Goal: Task Accomplishment & Management: Manage account settings

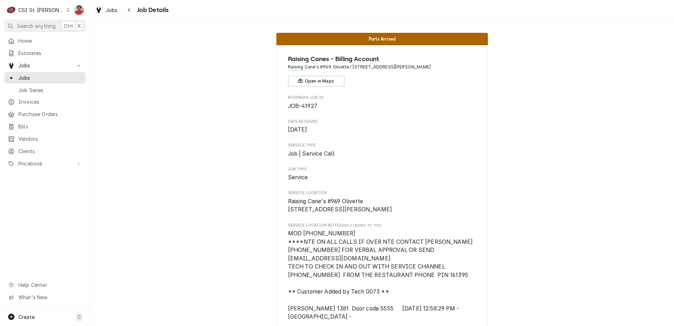
click at [42, 9] on div "CSI St. [PERSON_NAME]" at bounding box center [41, 9] width 46 height 7
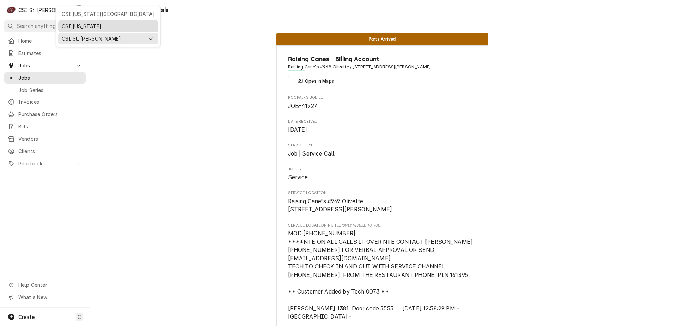
click at [84, 29] on div "CSI [US_STATE]" at bounding box center [108, 26] width 97 height 9
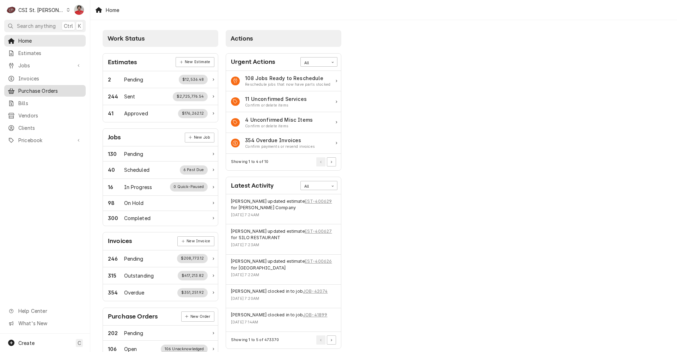
click at [40, 91] on span "Purchase Orders" at bounding box center [50, 90] width 64 height 7
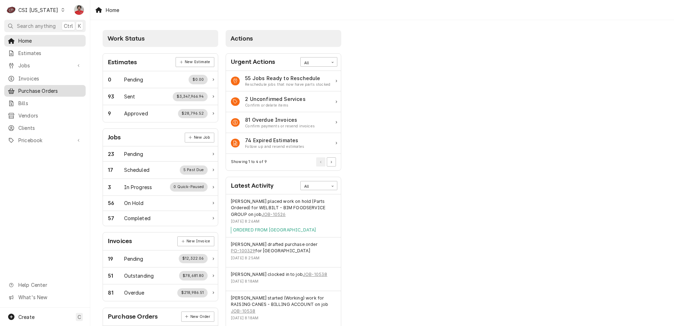
click at [38, 92] on div "Purchase Orders" at bounding box center [45, 90] width 79 height 9
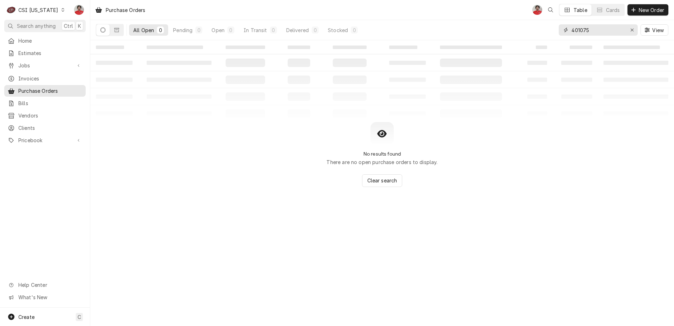
click at [611, 34] on input "401075" at bounding box center [598, 29] width 53 height 11
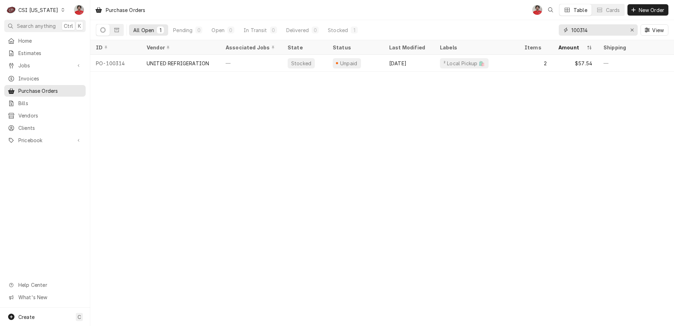
click at [611, 34] on input "100314" at bounding box center [598, 29] width 53 height 11
type input "100322"
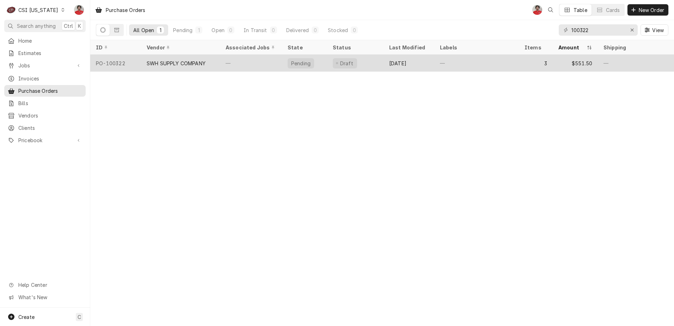
click at [336, 66] on div "Draft" at bounding box center [345, 63] width 24 height 10
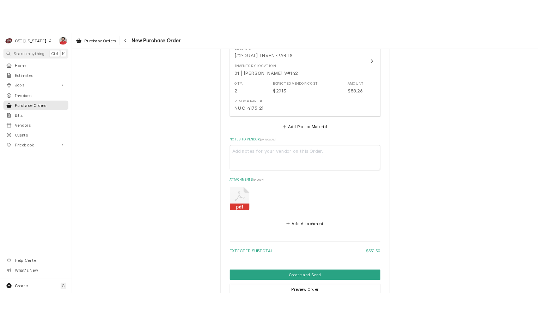
scroll to position [700, 0]
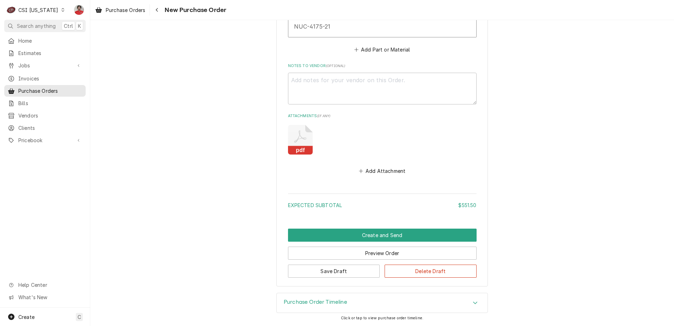
click at [305, 141] on icon "Attachments" at bounding box center [300, 140] width 25 height 30
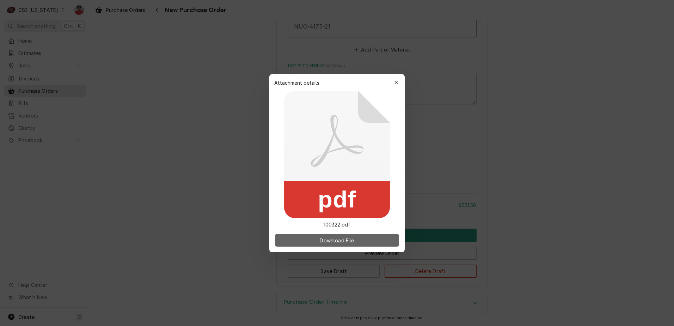
click at [334, 235] on button "Download File" at bounding box center [337, 240] width 124 height 13
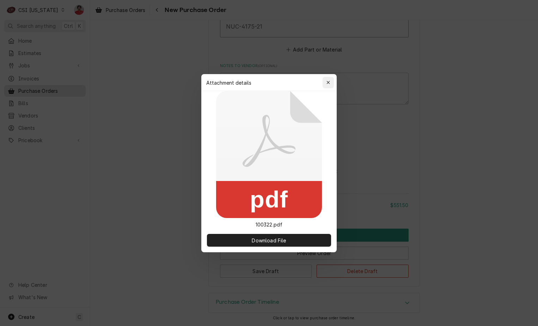
click at [327, 83] on icon "button" at bounding box center [329, 82] width 4 height 5
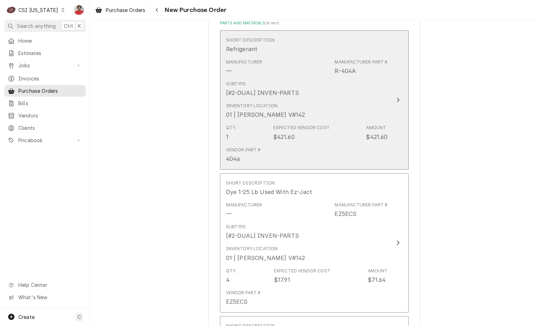
scroll to position [423, 0]
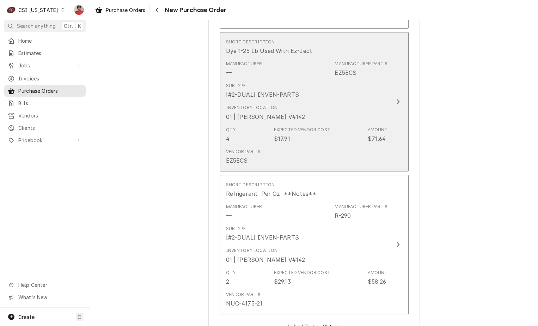
click at [353, 124] on div "Qty. 4 Expected Vendor Cost $17.91 Amount $71.64" at bounding box center [307, 135] width 162 height 22
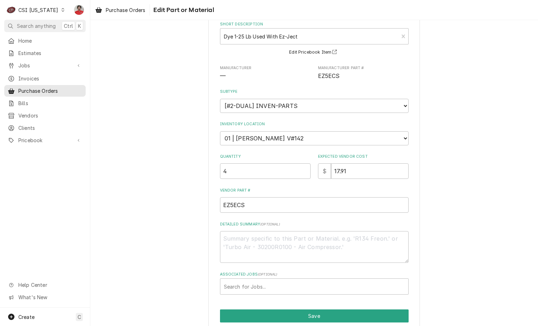
scroll to position [68, 0]
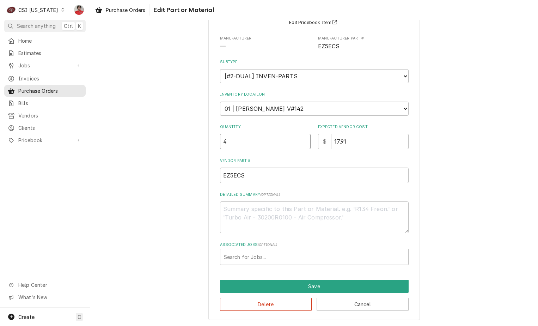
drag, startPoint x: 164, startPoint y: 135, endPoint x: 146, endPoint y: 131, distance: 18.0
click at [146, 131] on div "Use the fields below to edit this part or material: Short Description Dye 1-25 …" at bounding box center [314, 142] width 448 height 366
type textarea "x"
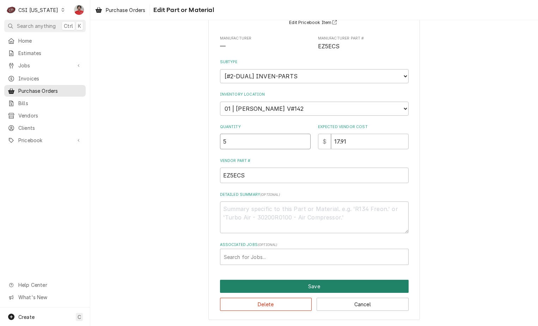
type input "5"
click at [299, 283] on button "Save" at bounding box center [314, 286] width 189 height 13
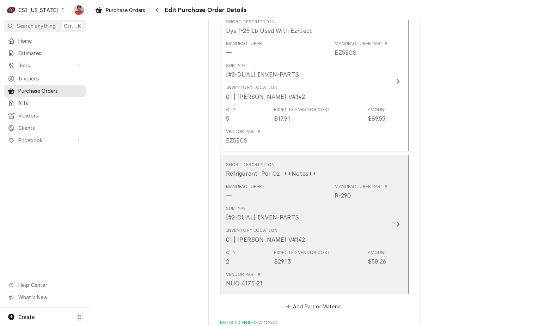
scroll to position [453, 0]
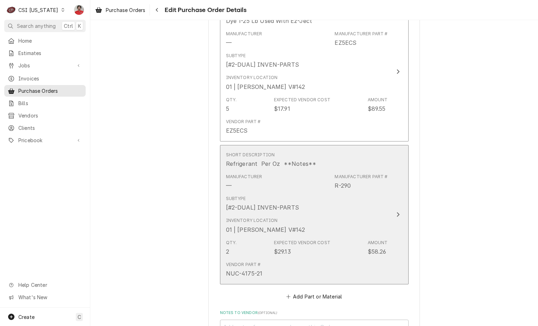
click at [336, 216] on div "Inventory Location 01 | BRYANT JOLLEY V#142" at bounding box center [307, 225] width 162 height 22
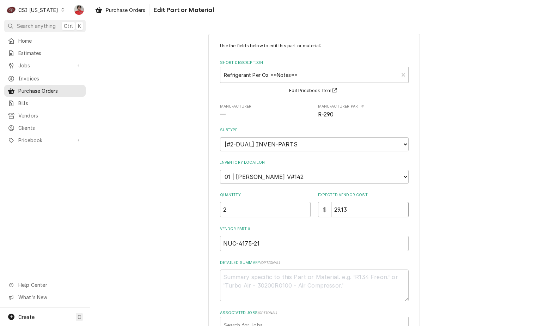
drag, startPoint x: 326, startPoint y: 206, endPoint x: 256, endPoint y: 199, distance: 70.1
click at [256, 199] on div "Quantity 2 Expected Vendor Cost $ 29.13" at bounding box center [314, 204] width 189 height 25
type textarea "x"
type input "2"
type textarea "x"
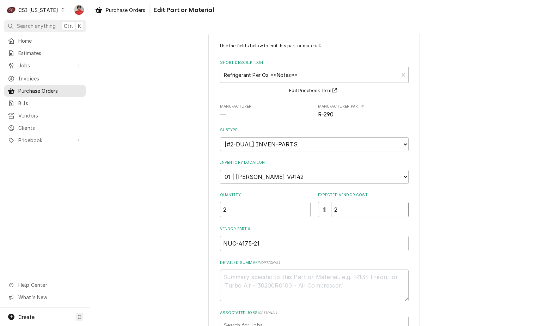
type input "26"
type textarea "x"
type input "26.3"
type textarea "x"
type input "26.32"
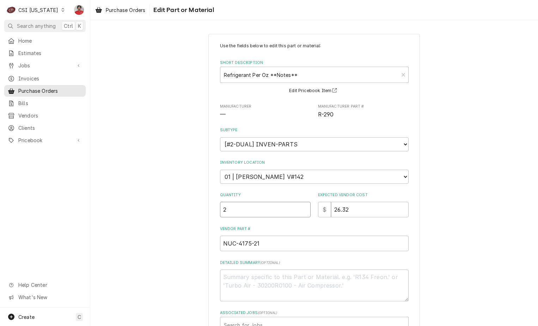
drag, startPoint x: 214, startPoint y: 207, endPoint x: 191, endPoint y: 201, distance: 24.5
click at [196, 203] on div "Use the fields below to edit this part or material: Short Description Refrigera…" at bounding box center [314, 211] width 448 height 366
type textarea "x"
type input "1"
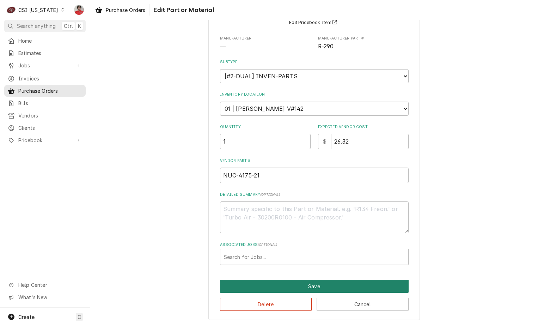
click at [270, 286] on button "Save" at bounding box center [314, 286] width 189 height 13
type textarea "x"
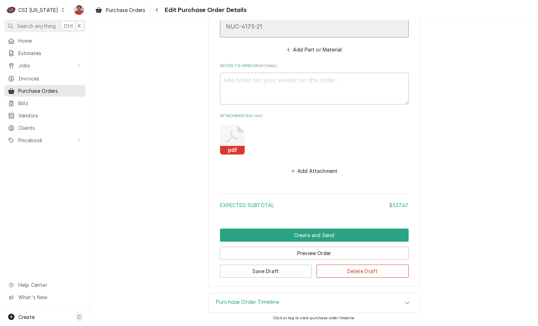
scroll to position [453, 0]
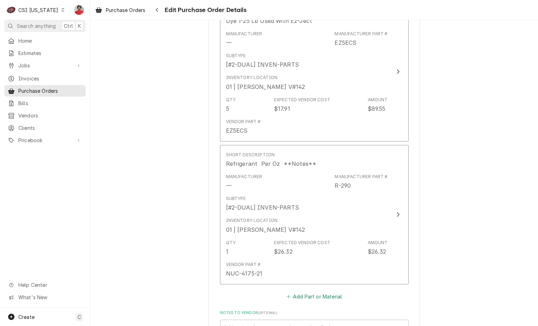
click at [292, 298] on button "Add Part or Material" at bounding box center [314, 297] width 58 height 10
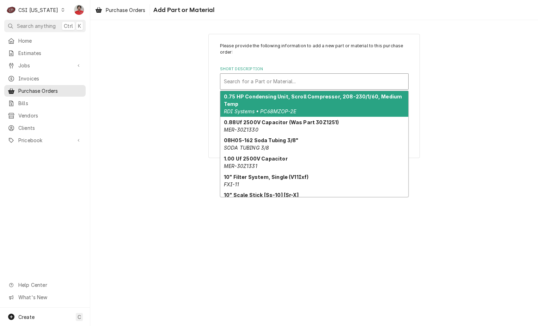
click at [281, 83] on div "Short Description" at bounding box center [314, 81] width 181 height 13
type input "c"
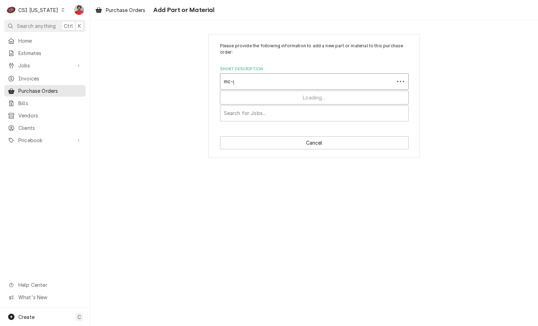
type input "mc-gas"
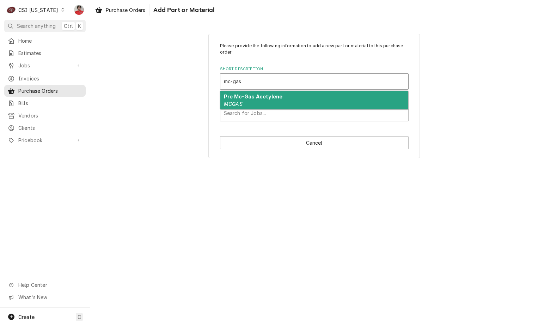
click at [279, 99] on strong "Pre Mc-Gas Acetylene" at bounding box center [253, 96] width 59 height 6
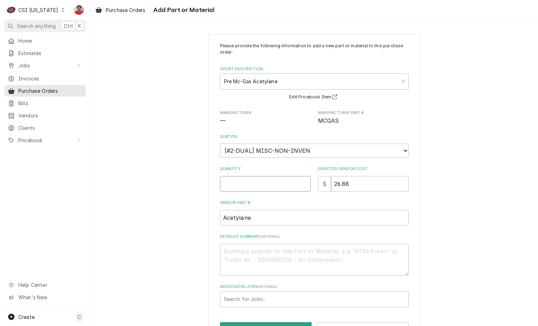
click at [283, 187] on input "Quantity" at bounding box center [265, 184] width 91 height 16
type textarea "x"
type input "1"
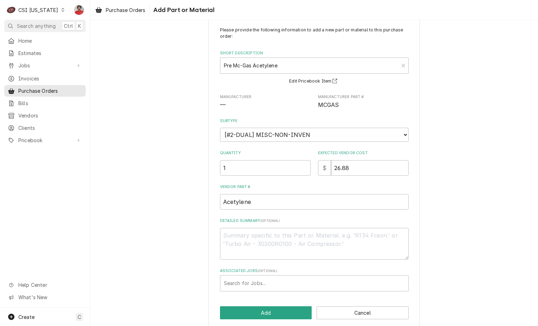
scroll to position [24, 0]
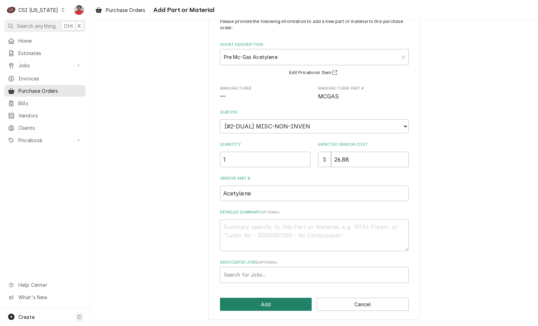
click at [269, 303] on button "Add" at bounding box center [266, 304] width 92 height 13
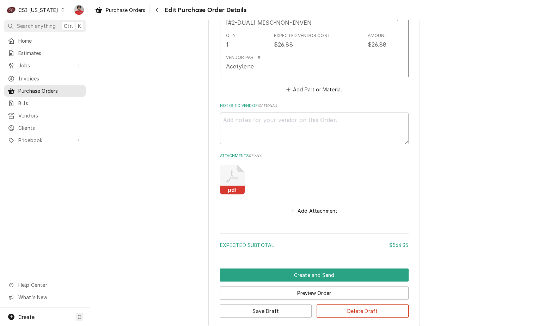
scroll to position [821, 0]
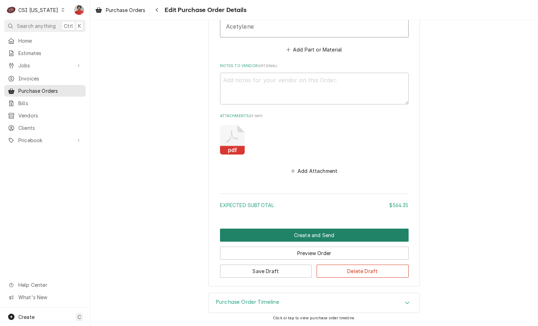
click at [317, 236] on button "Create and Send" at bounding box center [314, 235] width 189 height 13
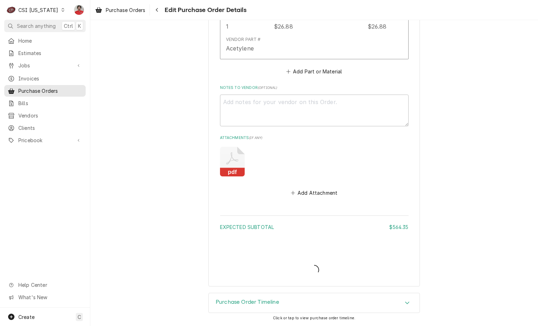
scroll to position [799, 0]
type textarea "x"
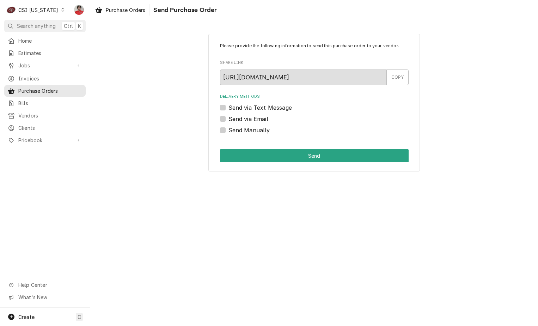
click at [256, 134] on label "Send Manually" at bounding box center [250, 130] width 42 height 8
click at [256, 134] on input "Send Manually" at bounding box center [323, 134] width 189 height 16
checkbox input "true"
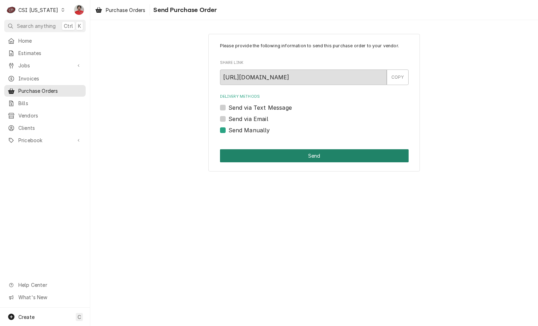
click at [297, 159] on button "Send" at bounding box center [314, 155] width 189 height 13
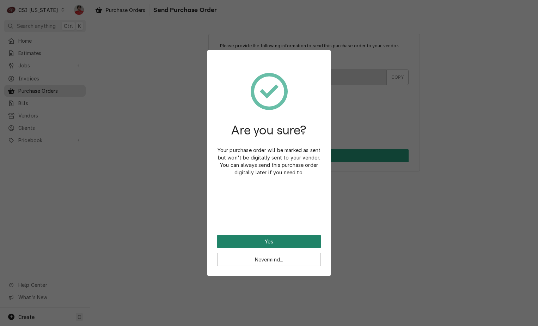
click at [274, 241] on button "Yes" at bounding box center [269, 241] width 104 height 13
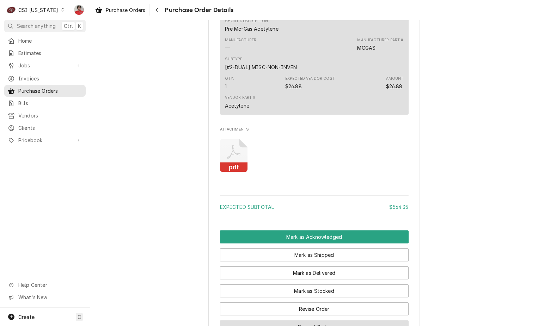
scroll to position [865, 0]
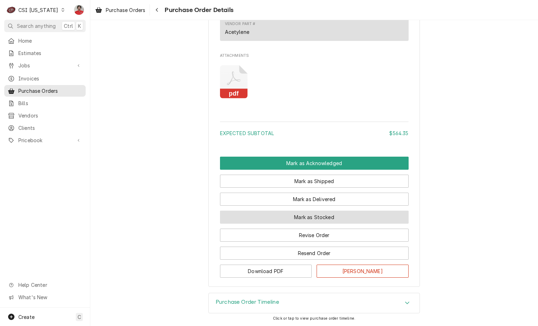
click at [308, 217] on button "Mark as Stocked" at bounding box center [314, 217] width 189 height 13
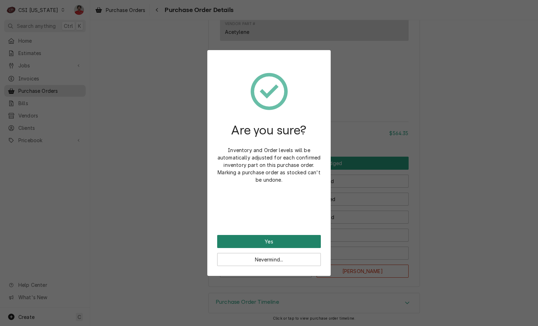
click at [293, 240] on button "Yes" at bounding box center [269, 241] width 104 height 13
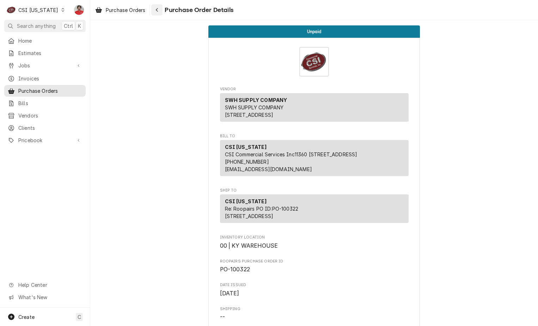
click at [153, 12] on button "Navigate back" at bounding box center [156, 9] width 11 height 11
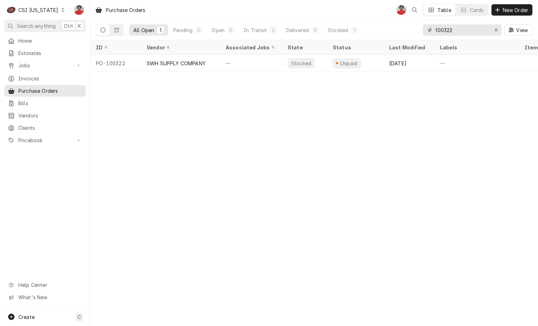
drag, startPoint x: 450, startPoint y: 31, endPoint x: 468, endPoint y: 30, distance: 18.4
click at [468, 30] on input "100322" at bounding box center [462, 29] width 53 height 11
type input "100323"
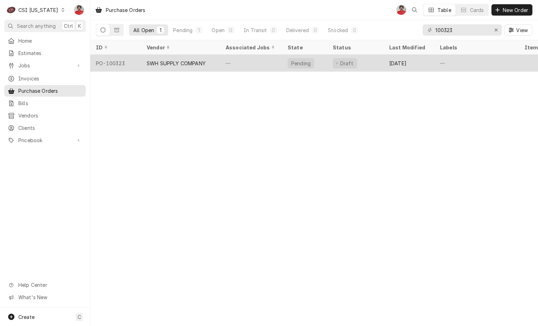
click at [273, 62] on div "—" at bounding box center [251, 63] width 62 height 17
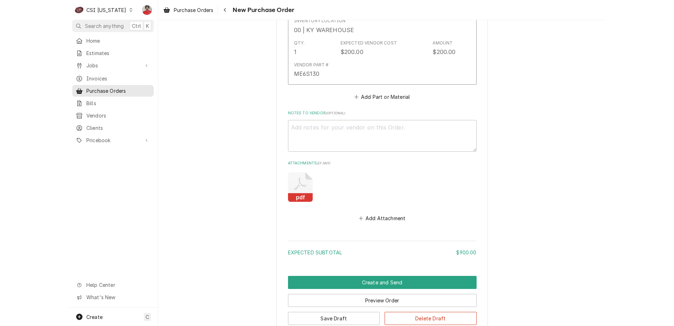
scroll to position [700, 0]
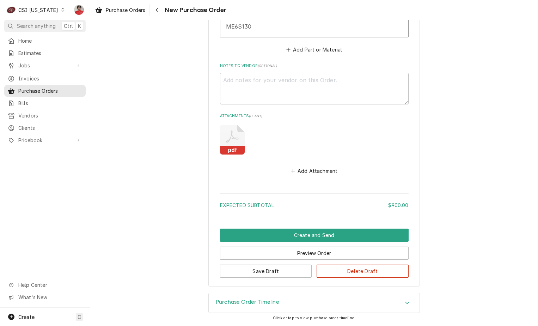
click at [231, 132] on icon "Attachments" at bounding box center [232, 140] width 25 height 30
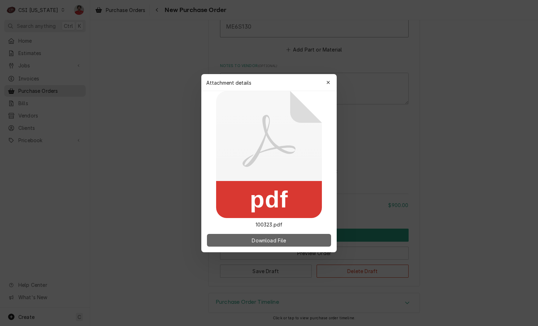
click at [269, 242] on span "Download File" at bounding box center [268, 239] width 37 height 7
drag, startPoint x: 329, startPoint y: 79, endPoint x: 336, endPoint y: 78, distance: 6.7
click at [329, 79] on button "button" at bounding box center [328, 82] width 11 height 11
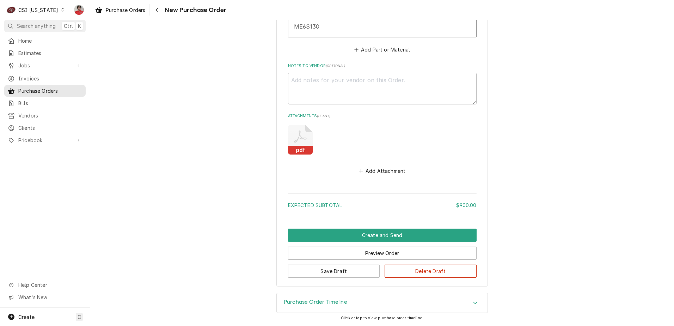
click at [446, 156] on div "pdf" at bounding box center [382, 139] width 189 height 39
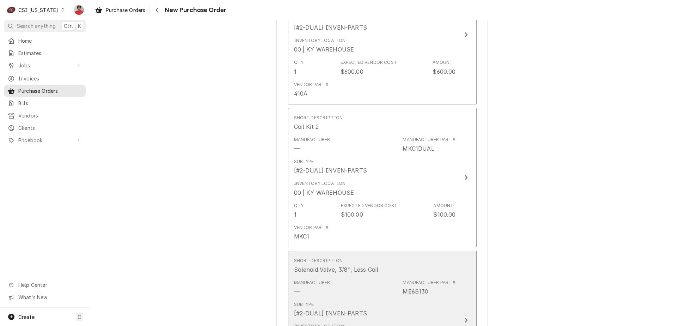
scroll to position [277, 0]
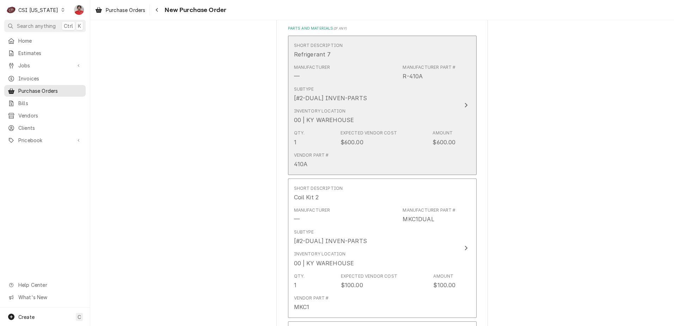
click at [427, 144] on div "Qty. 1 Expected Vendor Cost $600.00 Amount $600.00" at bounding box center [375, 138] width 162 height 22
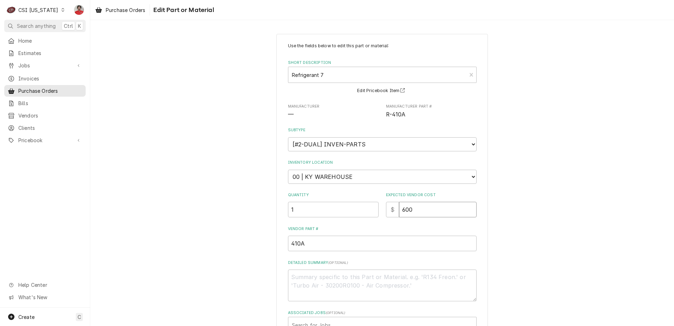
drag, startPoint x: 424, startPoint y: 212, endPoint x: 292, endPoint y: 193, distance: 133.3
click at [292, 194] on div "Quantity 1 Expected Vendor Cost $ 600" at bounding box center [382, 204] width 189 height 25
type textarea "x"
type input "2"
type textarea "x"
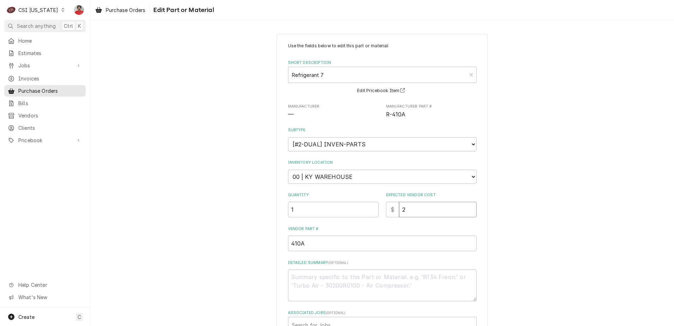
type input "23"
type textarea "x"
type input "2"
type textarea "x"
type input "27"
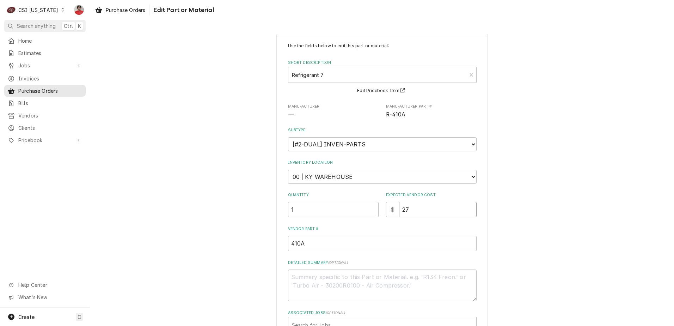
type textarea "x"
type input "273"
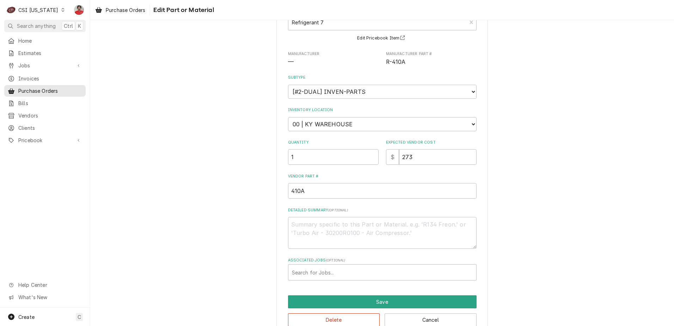
scroll to position [68, 0]
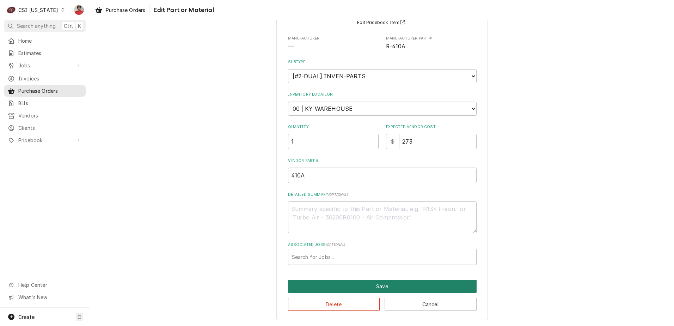
click at [356, 285] on button "Save" at bounding box center [382, 286] width 189 height 13
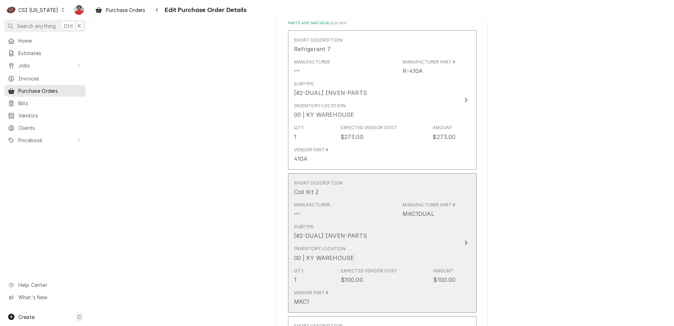
scroll to position [388, 0]
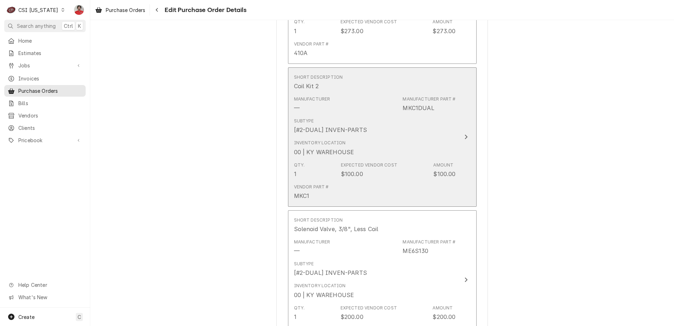
click at [377, 144] on div "Inventory Location 00 | KY WAREHOUSE" at bounding box center [375, 148] width 162 height 22
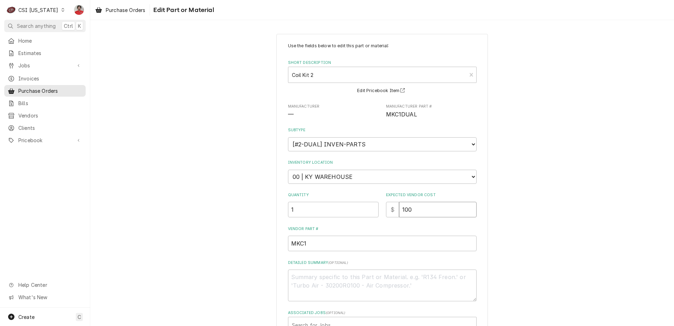
drag, startPoint x: 423, startPoint y: 209, endPoint x: 291, endPoint y: 203, distance: 131.7
click at [290, 205] on div "Quantity 1 Expected Vendor Cost $ 100" at bounding box center [382, 204] width 189 height 25
type textarea "x"
type input "9"
type textarea "x"
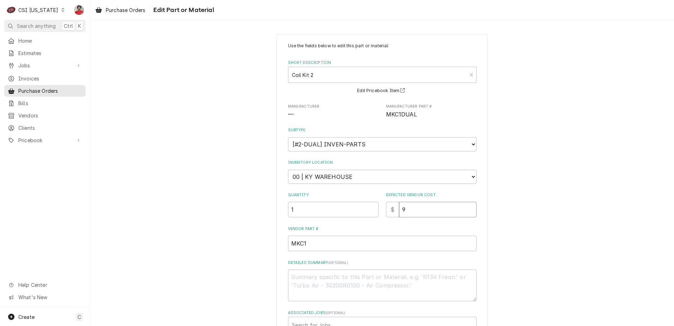
type input "92"
type textarea "x"
type input "92.1"
type textarea "x"
type input "92.18"
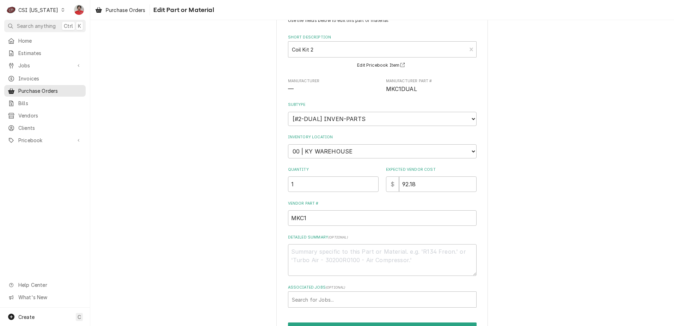
scroll to position [68, 0]
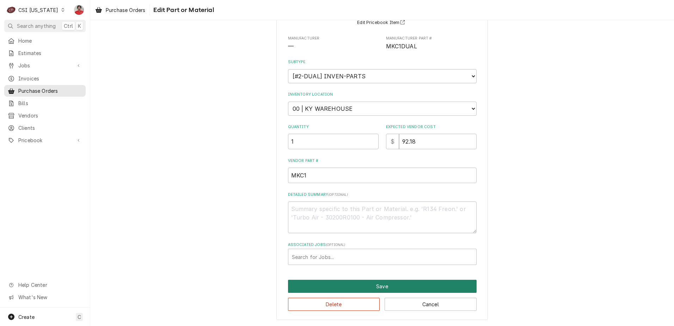
click at [356, 283] on button "Save" at bounding box center [382, 286] width 189 height 13
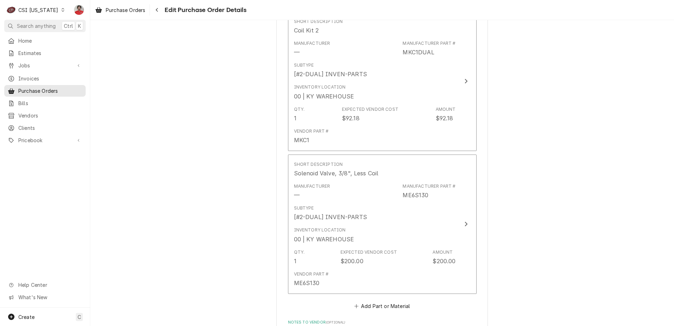
scroll to position [507, 0]
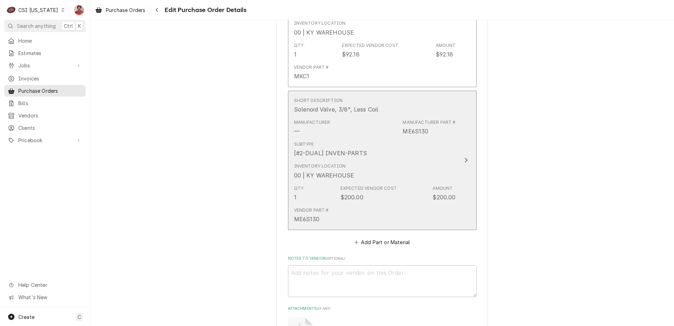
click at [370, 127] on div "Manufacturer — Manufacturer Part # ME6S130" at bounding box center [375, 127] width 162 height 22
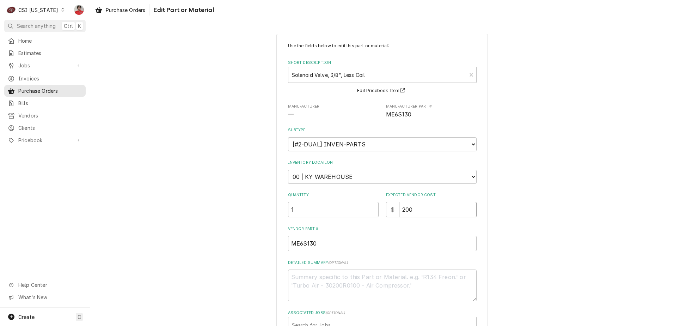
drag, startPoint x: 429, startPoint y: 209, endPoint x: 288, endPoint y: 207, distance: 141.1
click at [288, 207] on div "Quantity 1 Expected Vendor Cost $ 200" at bounding box center [382, 204] width 189 height 25
type textarea "x"
type input "1"
type textarea "x"
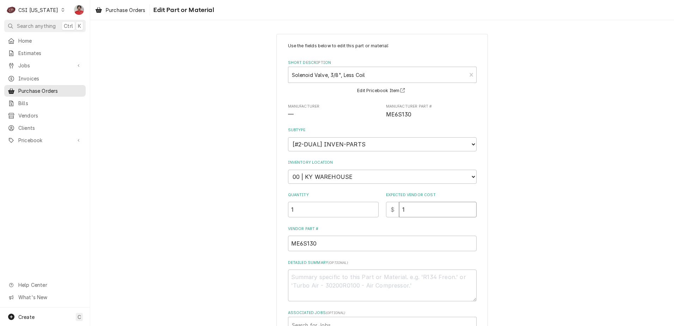
type input "14"
type textarea "x"
type input "140"
type textarea "x"
type input "140.4"
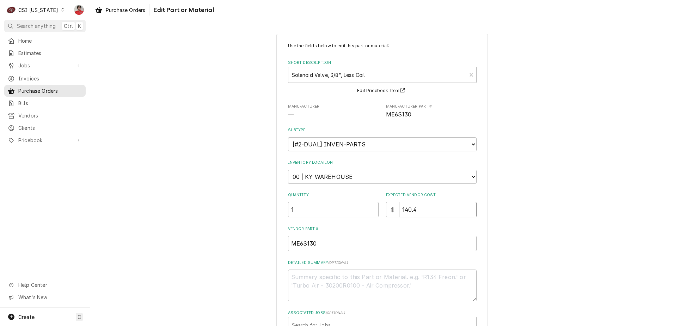
type textarea "x"
type input "140.48"
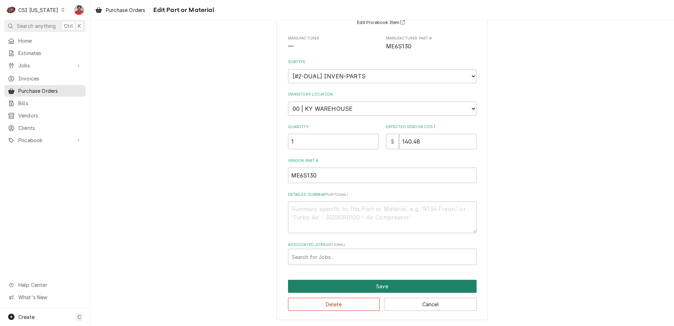
click at [336, 284] on button "Save" at bounding box center [382, 286] width 189 height 13
type textarea "x"
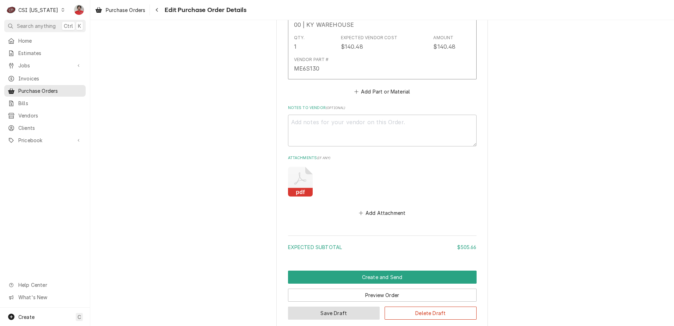
scroll to position [700, 0]
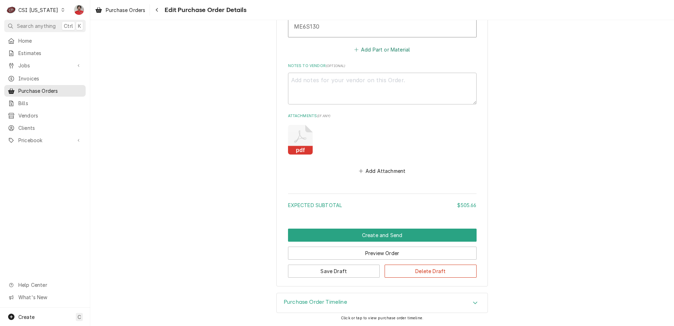
click at [370, 50] on button "Add Part or Material" at bounding box center [382, 50] width 58 height 10
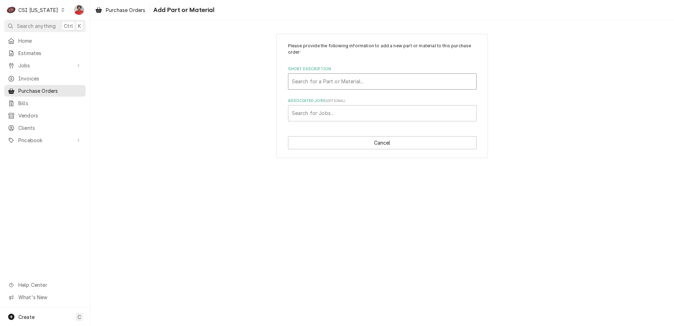
click at [339, 84] on div "Short Description" at bounding box center [382, 81] width 181 height 13
type input "61757"
click at [45, 137] on span "Pricebook" at bounding box center [44, 139] width 53 height 7
click at [353, 90] on div "Please provide the following information to add a new part or material to this …" at bounding box center [382, 82] width 189 height 79
click at [343, 80] on div "Short Description" at bounding box center [382, 81] width 181 height 13
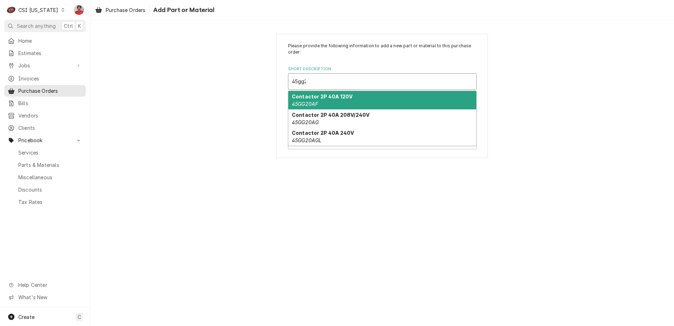
type input "45gg20"
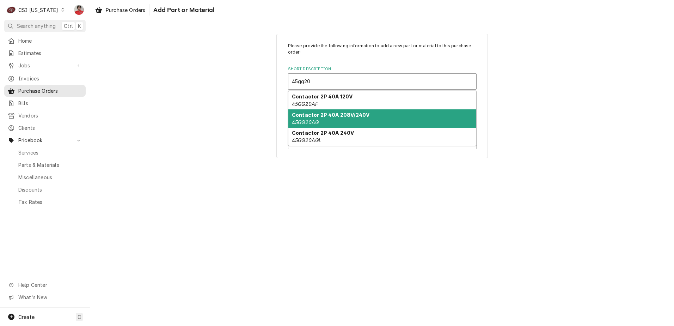
click at [350, 123] on div "Contactor 2P 40A 208V/240V 45GG20AG" at bounding box center [382, 118] width 188 height 18
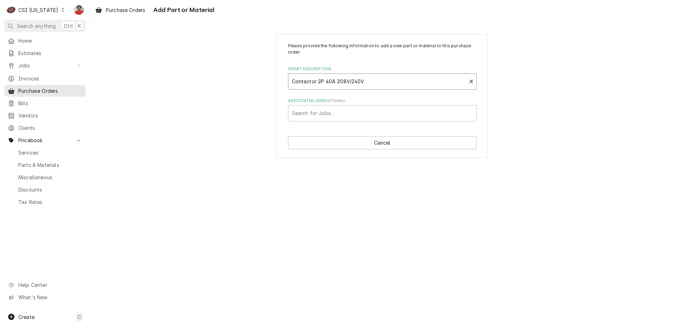
type textarea "x"
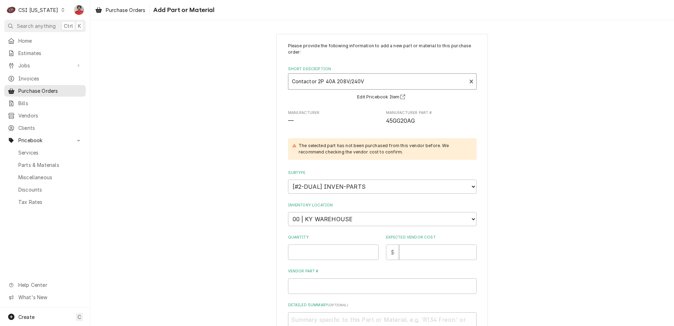
click at [371, 74] on div "Contactor 2P 40A 208V/240V 45GG20AG" at bounding box center [377, 82] width 178 height 16
click at [368, 81] on div "Short Description" at bounding box center [377, 81] width 171 height 13
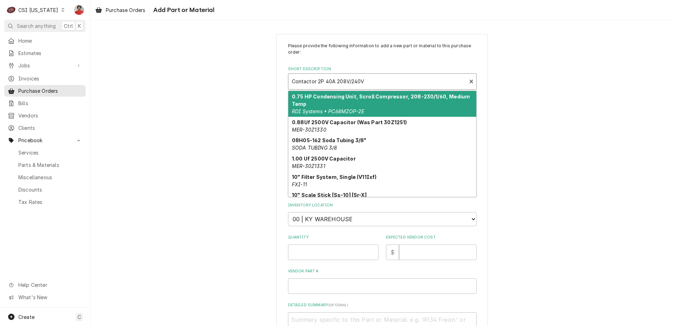
drag, startPoint x: 378, startPoint y: 81, endPoint x: 202, endPoint y: 78, distance: 175.3
click at [202, 78] on div "Please provide the following information to add a new part or material to this …" at bounding box center [382, 223] width 584 height 391
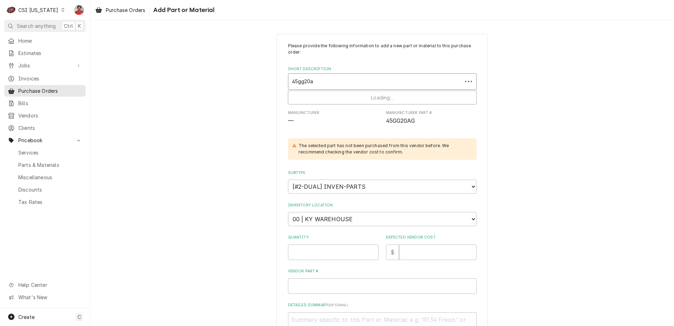
type input "45gg20ag"
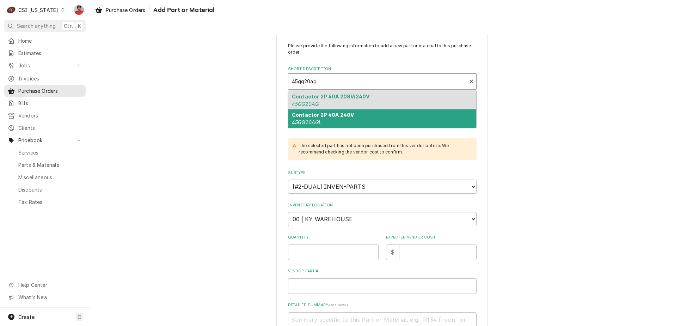
click at [331, 123] on div "Contactor 2P 40A 240V 45GG20AGL" at bounding box center [382, 118] width 188 height 18
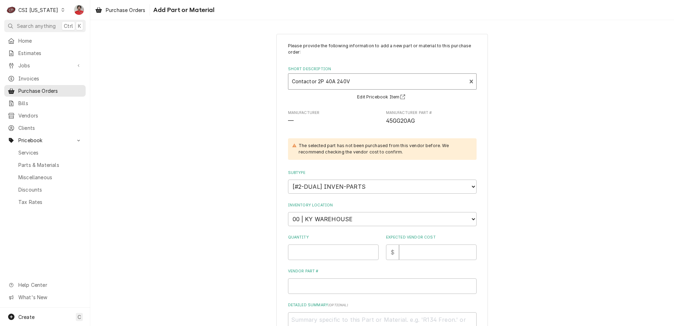
type textarea "x"
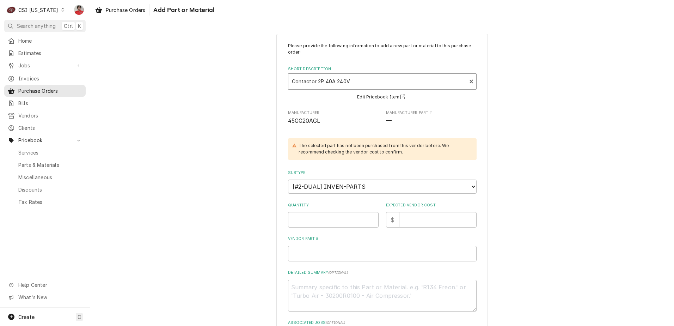
click at [364, 77] on div "Short Description" at bounding box center [377, 81] width 171 height 13
click at [364, 78] on div "Short Description" at bounding box center [377, 81] width 171 height 13
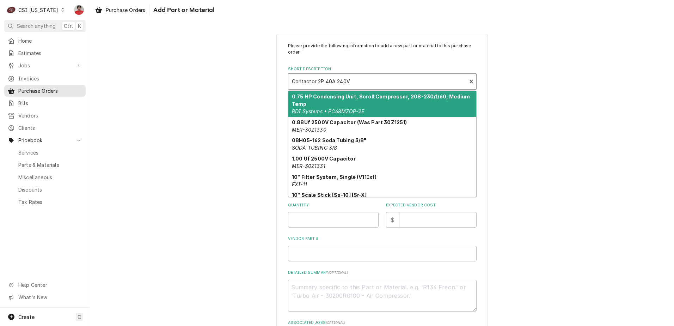
click at [364, 78] on div "Short Description" at bounding box center [377, 81] width 171 height 13
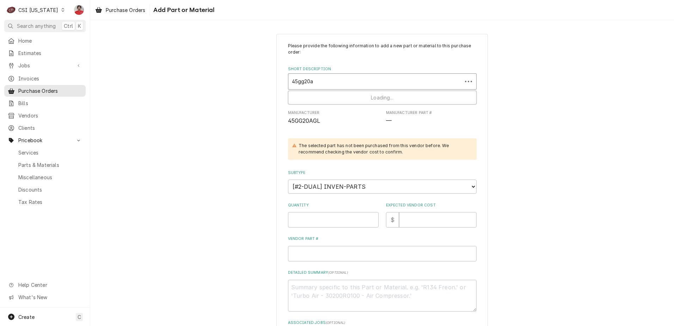
type input "45gg20ag"
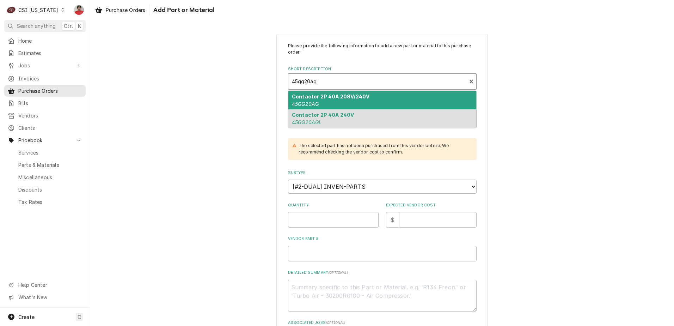
click at [366, 100] on div "Contactor 2P 40A 208V/240V 45GG20AG" at bounding box center [382, 100] width 188 height 18
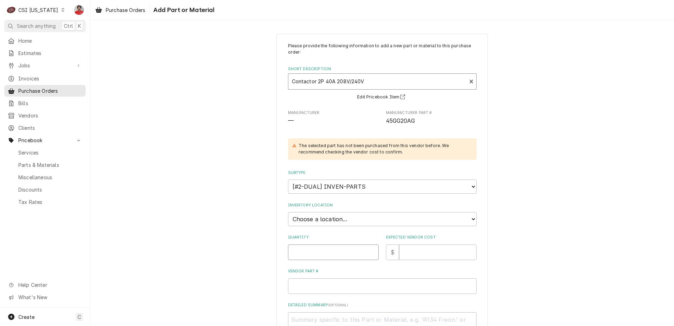
click at [343, 250] on input "Quantity" at bounding box center [333, 252] width 91 height 16
type textarea "x"
type input "1"
click at [434, 250] on input "Expected Vendor Cost" at bounding box center [438, 252] width 78 height 16
type textarea "x"
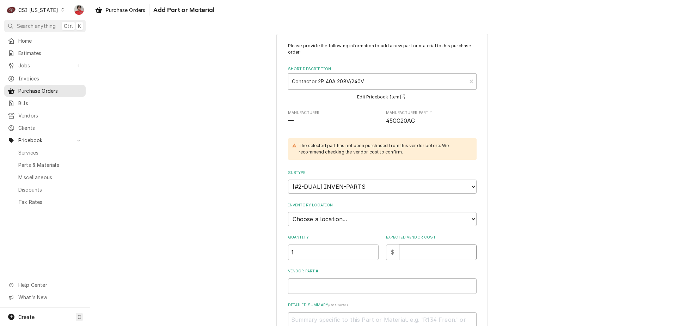
type input "3"
type textarea "x"
type input "30"
type textarea "x"
type input "30.3"
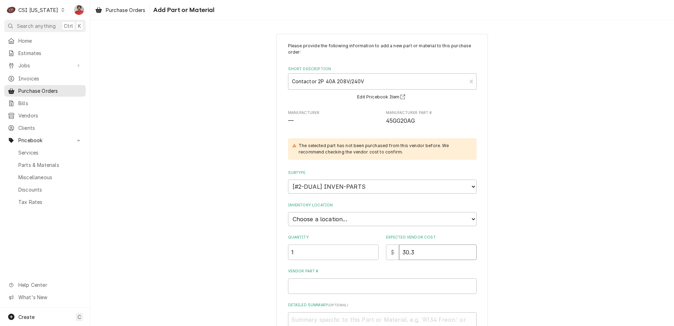
type textarea "x"
type input "30.37"
click at [403, 214] on select "Choose a location... 00 | KY WAREHOUSE 01 | BRYANT JOLLEY V#142 01 | JAY MAIDEN…" at bounding box center [382, 219] width 189 height 14
select select "622"
click at [288, 212] on select "Choose a location... 00 | KY WAREHOUSE 01 | BRYANT JOLLEY V#142 01 | JAY MAIDEN…" at bounding box center [382, 219] width 189 height 14
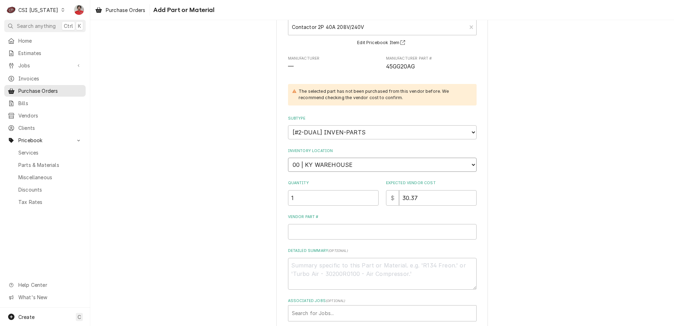
scroll to position [93, 0]
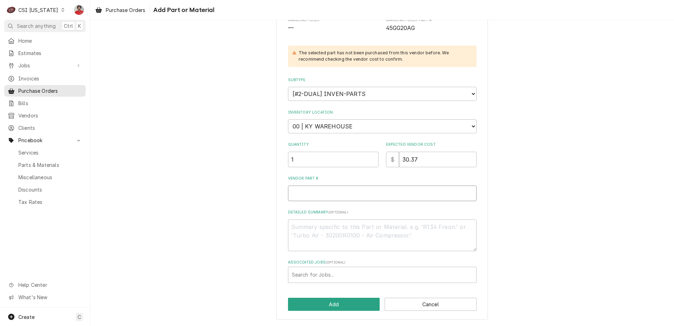
click at [360, 190] on input "Vendor Part #" at bounding box center [382, 193] width 189 height 16
type textarea "x"
type input "M"
type textarea "x"
type input "MA"
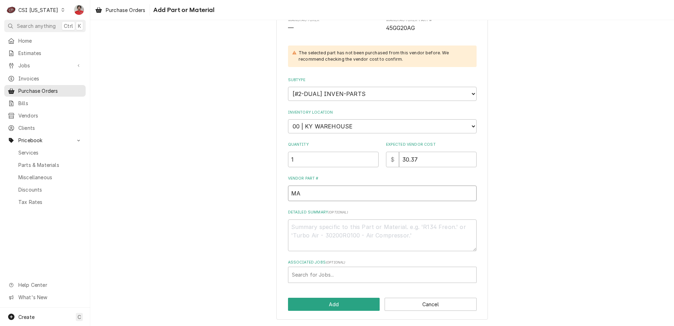
type textarea "x"
type input "MAR"
type textarea "x"
type input "MAR-"
type textarea "x"
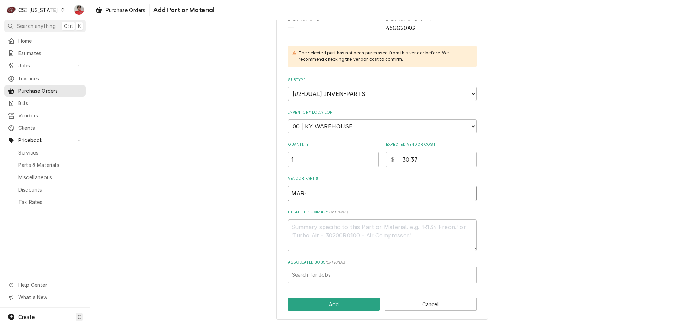
type input "MAR-6"
type textarea "x"
type input "MAR-61"
type textarea "x"
type input "MAR-617"
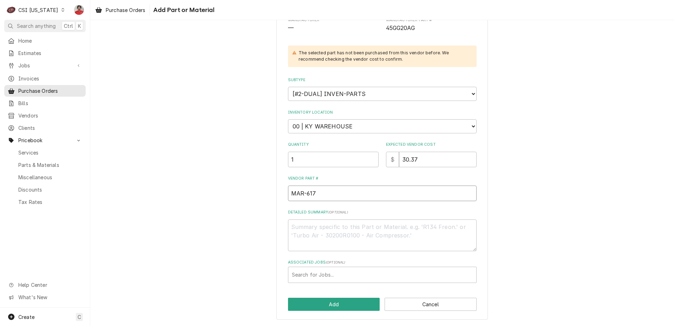
type textarea "x"
type input "MAR-6175"
type textarea "x"
type input "MAR-61757"
click at [339, 304] on button "Add" at bounding box center [334, 304] width 92 height 13
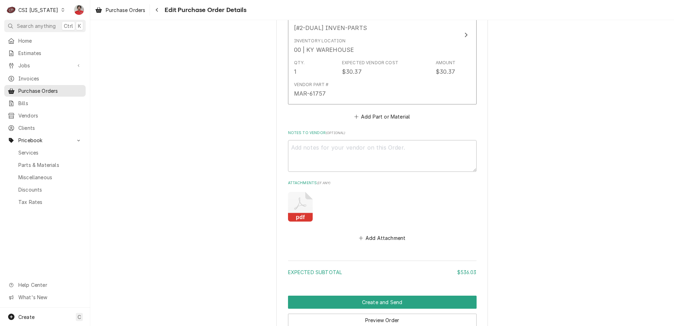
scroll to position [843, 0]
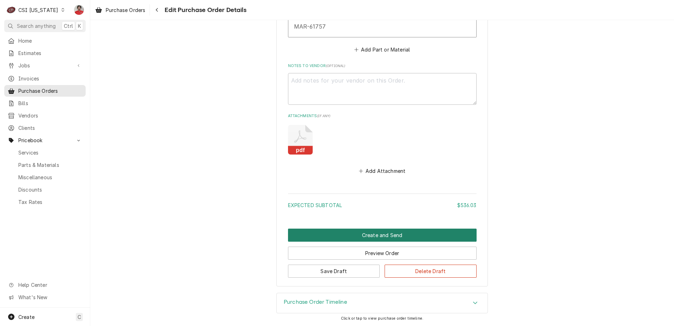
click at [347, 235] on button "Create and Send" at bounding box center [382, 235] width 189 height 13
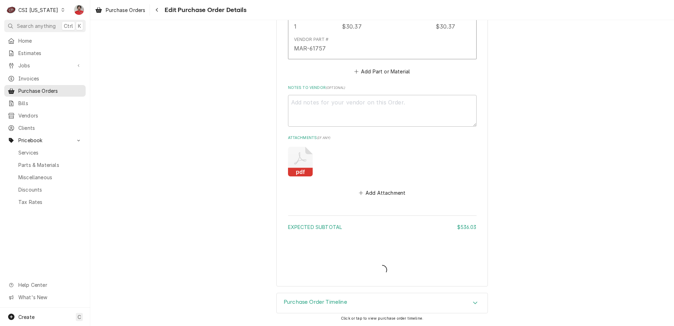
scroll to position [821, 0]
type textarea "x"
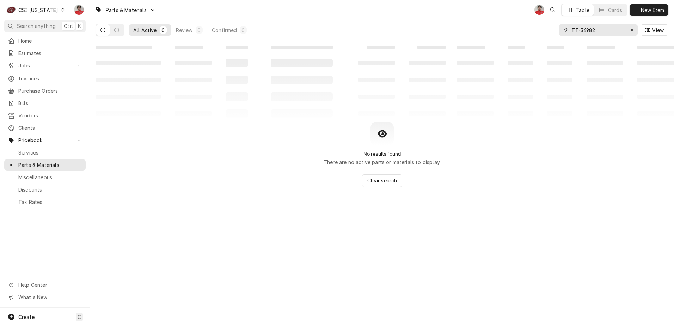
click at [615, 30] on input "TT-34982" at bounding box center [598, 29] width 53 height 11
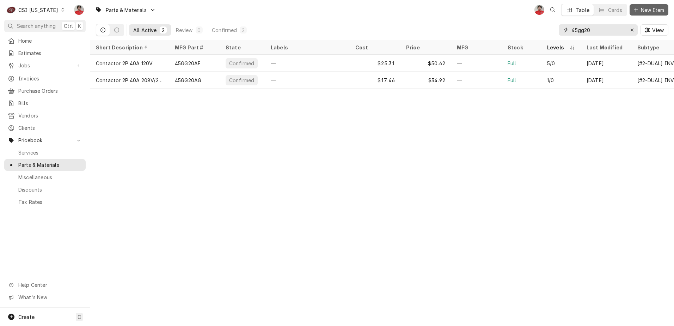
type input "45gg20"
click at [645, 11] on span "New Item" at bounding box center [653, 9] width 26 height 7
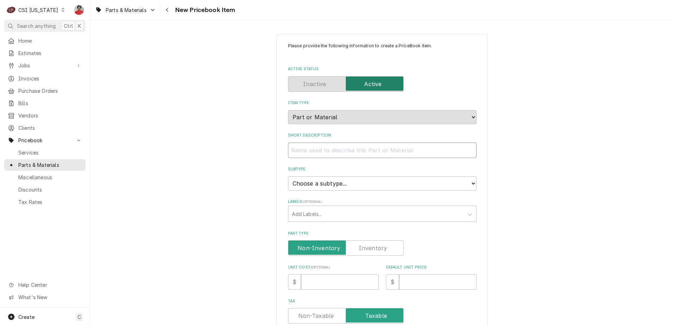
click at [351, 150] on input "Short Description" at bounding box center [382, 150] width 189 height 16
type textarea "x"
type input "C"
type textarea "x"
type input "Co"
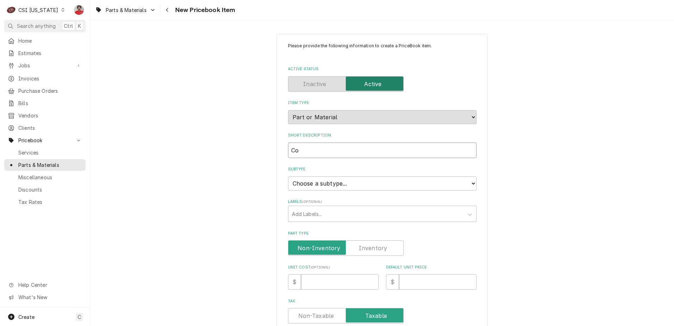
type textarea "x"
type input "Con"
type textarea "x"
type input "Cont"
type textarea "x"
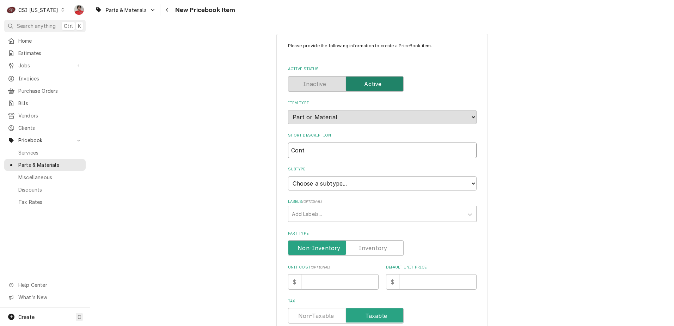
type input "Conta"
type textarea "x"
type input "Contac"
click at [338, 151] on input "Contac" at bounding box center [382, 150] width 189 height 16
type textarea "x"
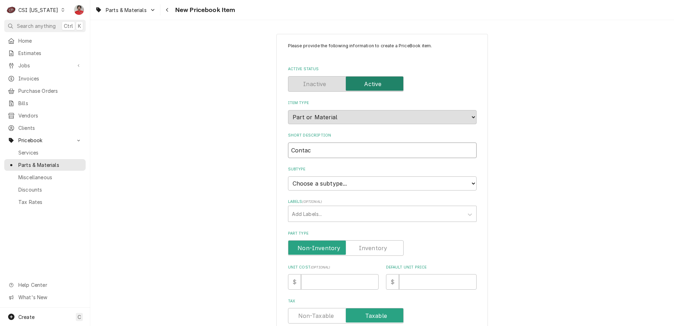
type input "Contacy"
type textarea "x"
type input "Contac"
type textarea "x"
type input "Contact"
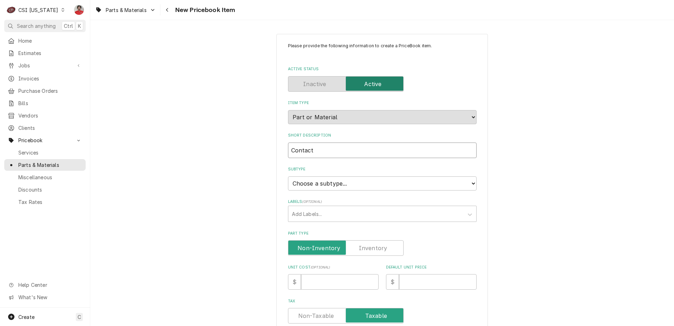
type textarea "x"
type input "Contacto"
type textarea "x"
type input "Contactor"
type textarea "x"
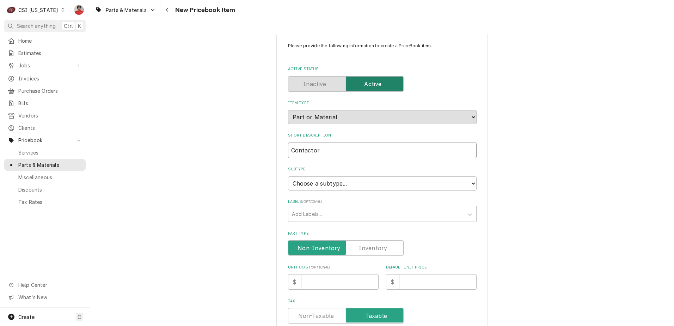
type input "Contactor"
type textarea "x"
type input "Contactor 2"
type textarea "x"
type input "Contactor 2P"
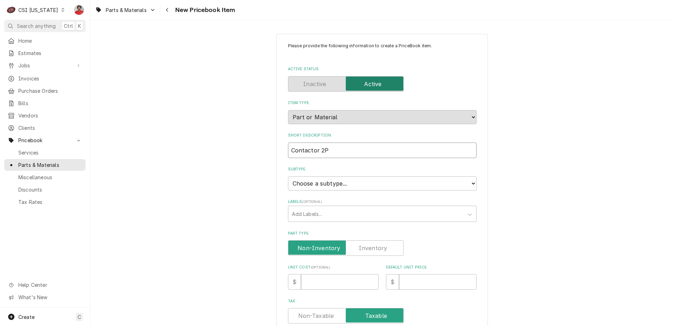
type textarea "x"
type input "Contactor 2P"
type textarea "x"
type input "Contactor 2P 4"
type textarea "x"
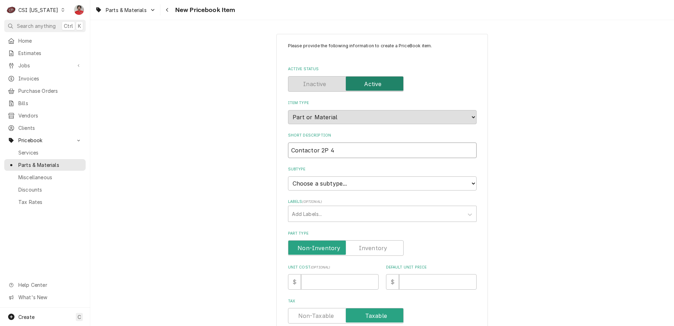
type input "Contactor 2P 40"
type textarea "x"
type input "Contactor 2P 40A"
type textarea "x"
type input "Contactor 2P 40A"
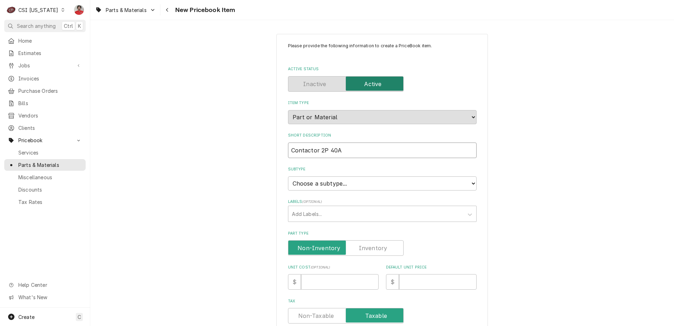
type textarea "x"
type input "Contactor 2P 40A 2"
type textarea "x"
type input "Contactor 2P 40A 24"
type textarea "x"
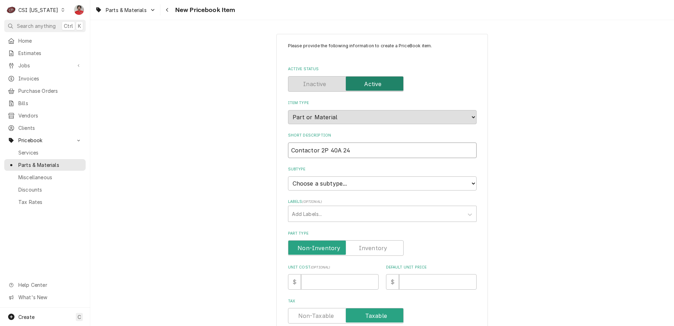
type input "Contactor 2P 40A 240"
type textarea "x"
type input "Contactor 2P 40A 240V"
click at [340, 186] on select "Choose a subtype... [#2-DUAL] AFTERHRS-WH-CHG-2 [#2-DUAL] BEV-EQUIP [#2-DUAL] B…" at bounding box center [382, 183] width 189 height 14
select select "87"
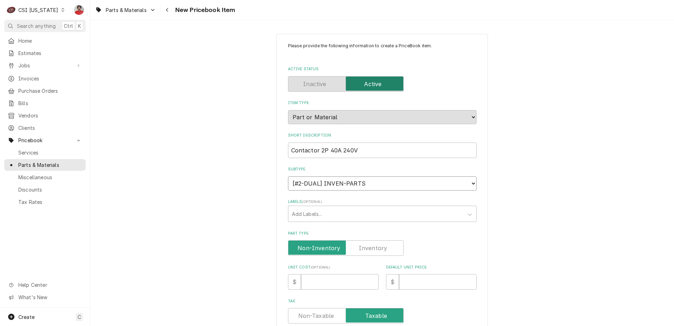
click at [288, 176] on select "Choose a subtype... [#2-DUAL] AFTERHRS-WH-CHG-2 [#2-DUAL] BEV-EQUIP [#2-DUAL] B…" at bounding box center [382, 183] width 189 height 14
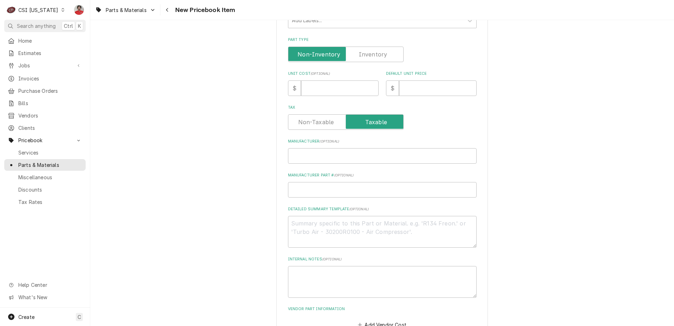
scroll to position [134, 0]
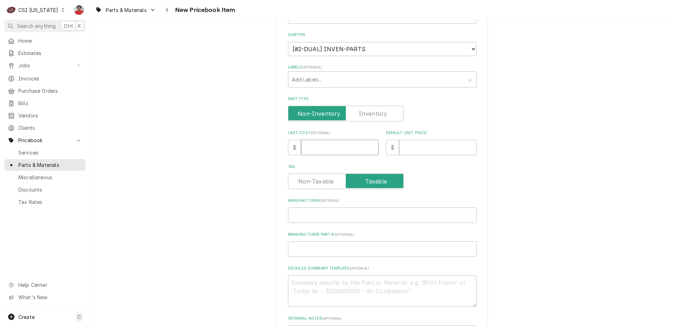
click at [323, 148] on input "Unit Cost ( optional )" at bounding box center [340, 148] width 78 height 16
type textarea "x"
type input "3"
type textarea "x"
type input "30"
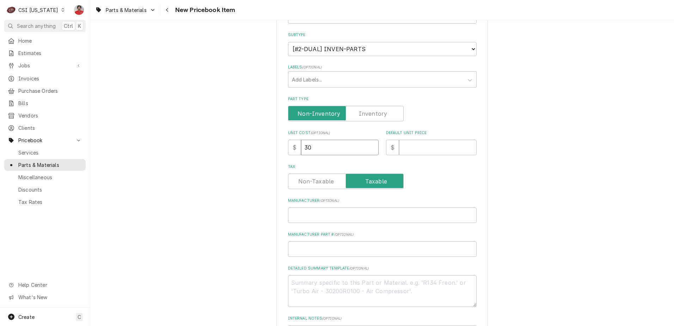
type textarea "x"
type input "30.3"
type textarea "x"
type input "30.37"
click at [432, 151] on input "Default Unit Price" at bounding box center [438, 148] width 78 height 16
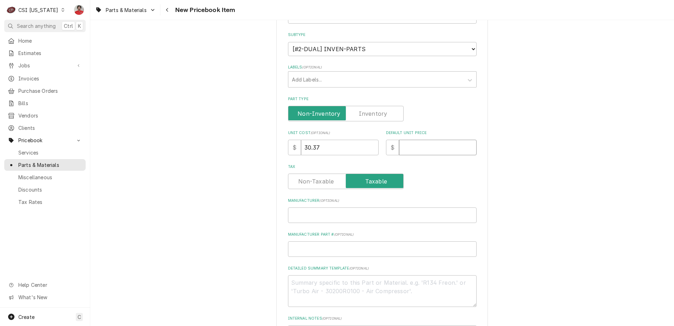
type textarea "x"
type input "6"
type textarea "x"
type input "60"
type textarea "x"
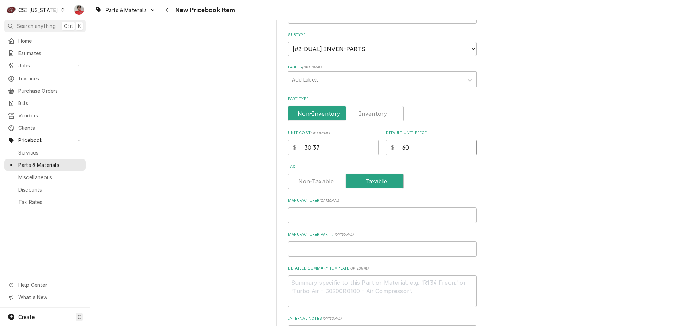
type input "60.7"
type textarea "x"
type input "60.78"
click at [330, 220] on input "Manufacturer ( optional )" at bounding box center [382, 215] width 189 height 16
type textarea "x"
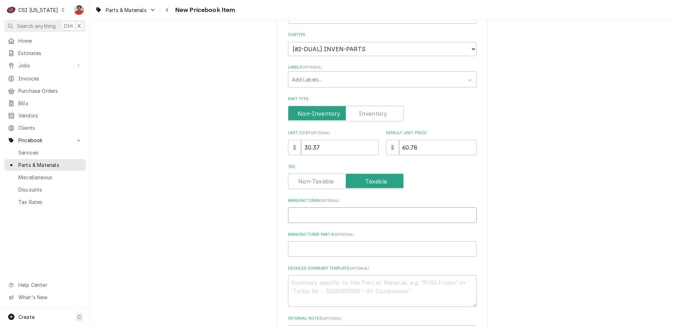
type input "4"
type textarea "x"
type input "45"
type textarea "x"
type input "45G"
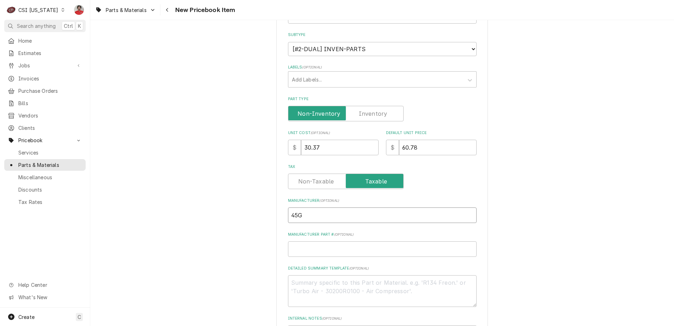
type textarea "x"
type input "45GG"
type textarea "x"
type input "45GG2"
type textarea "x"
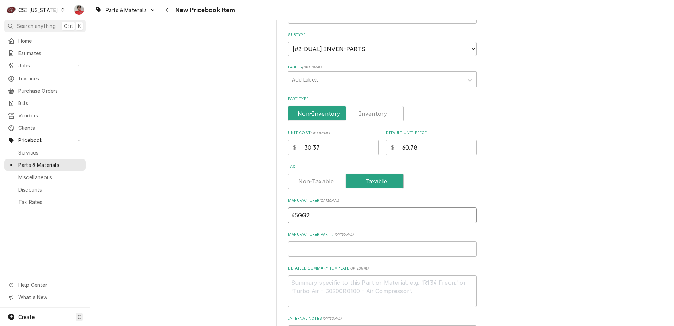
type input "45GG20"
type textarea "x"
type input "45GG20A"
type textarea "x"
type input "45GG20AG"
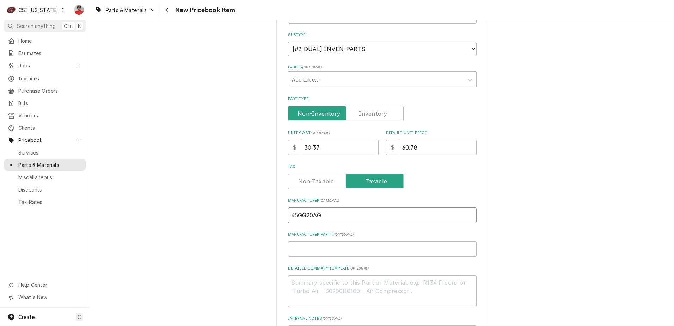
type textarea "x"
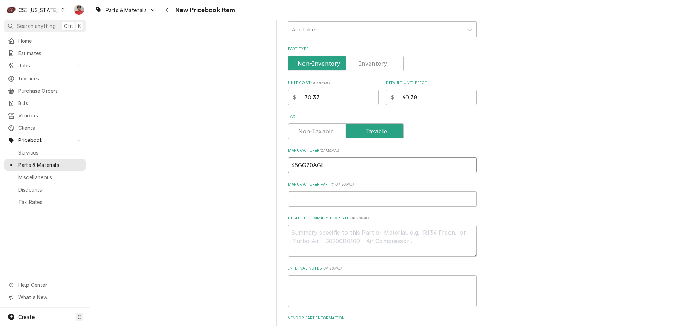
scroll to position [240, 0]
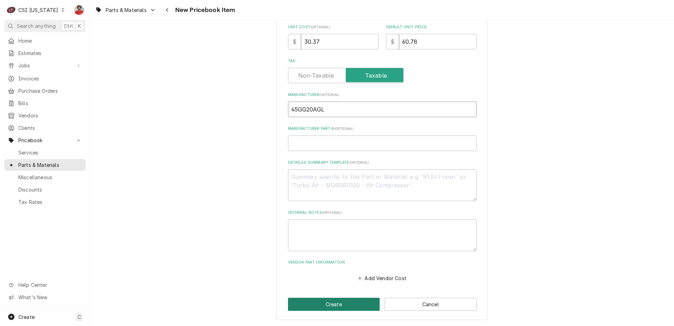
type input "45GG20AGL"
click at [348, 304] on button "Create" at bounding box center [334, 304] width 92 height 13
type textarea "x"
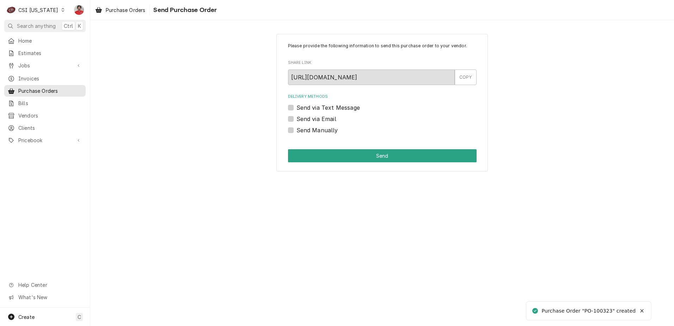
click at [317, 133] on label "Send Manually" at bounding box center [318, 130] width 42 height 8
click at [317, 133] on input "Send Manually" at bounding box center [391, 134] width 189 height 16
checkbox input "true"
click at [323, 152] on button "Send" at bounding box center [382, 155] width 189 height 13
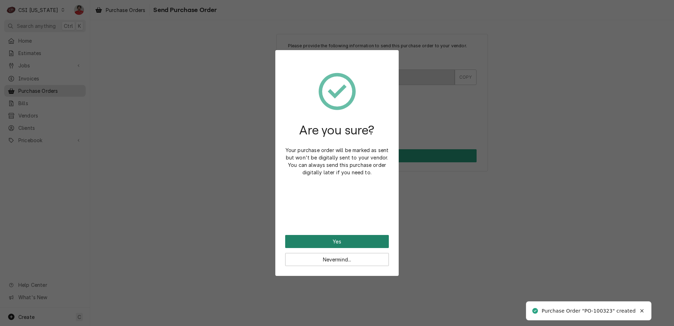
click at [345, 244] on button "Yes" at bounding box center [337, 241] width 104 height 13
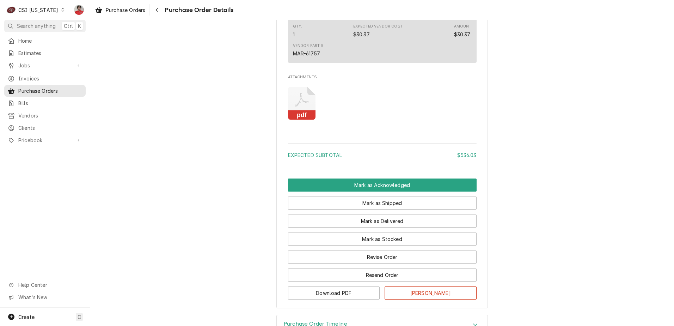
scroll to position [884, 0]
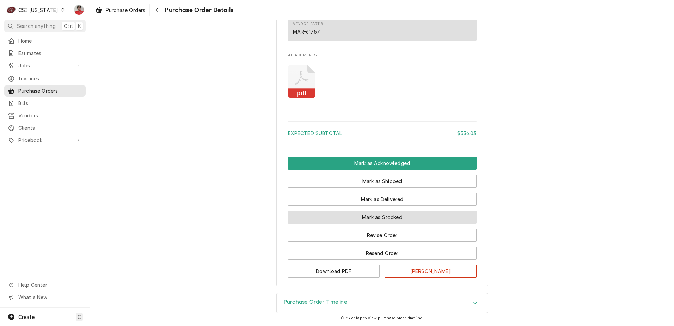
click at [363, 215] on button "Mark as Stocked" at bounding box center [382, 217] width 189 height 13
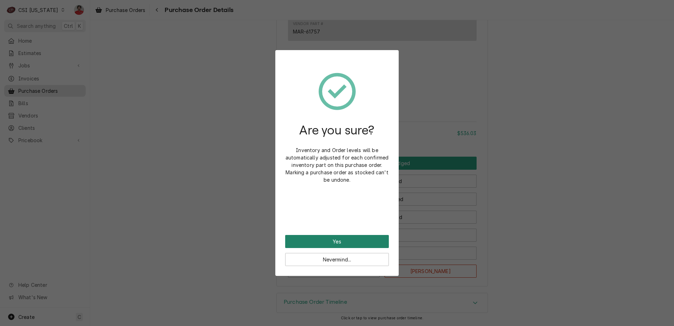
click at [358, 237] on button "Yes" at bounding box center [337, 241] width 104 height 13
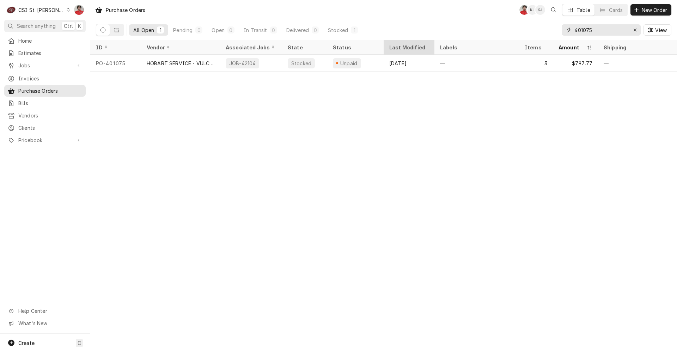
drag, startPoint x: 596, startPoint y: 29, endPoint x: 405, endPoint y: 40, distance: 190.8
click at [405, 40] on div "Purchase Orders NF KJ KJ Table Cards New Order All Open 1 Pending 0 Open 0 In T…" at bounding box center [383, 176] width 587 height 352
click at [44, 136] on span "Pricebook" at bounding box center [44, 139] width 53 height 7
click at [42, 161] on span "Parts & Materials" at bounding box center [50, 164] width 64 height 7
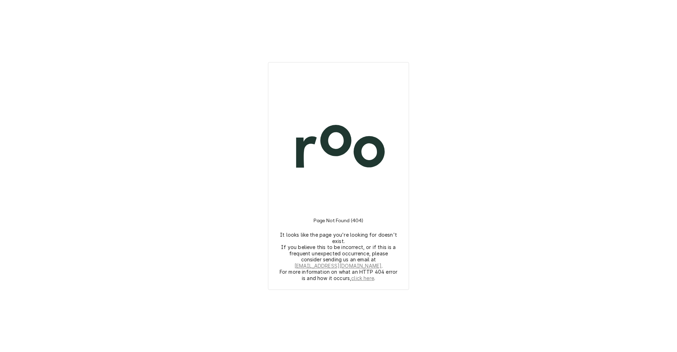
click at [227, 91] on div "Page Not Found (404) It looks like the page you're looking for doesn't exist. I…" at bounding box center [338, 176] width 677 height 352
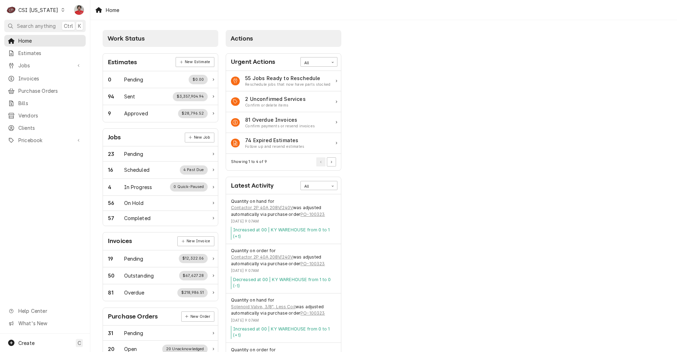
click at [45, 8] on div "CSI Kentucky" at bounding box center [38, 9] width 40 height 7
click at [69, 37] on div "CSI St. [PERSON_NAME]" at bounding box center [109, 38] width 93 height 7
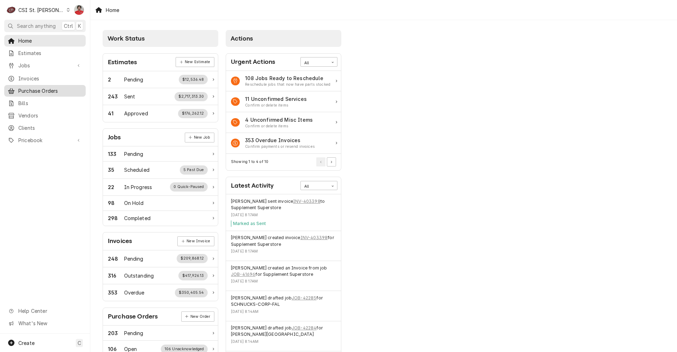
click at [53, 87] on span "Purchase Orders" at bounding box center [50, 90] width 64 height 7
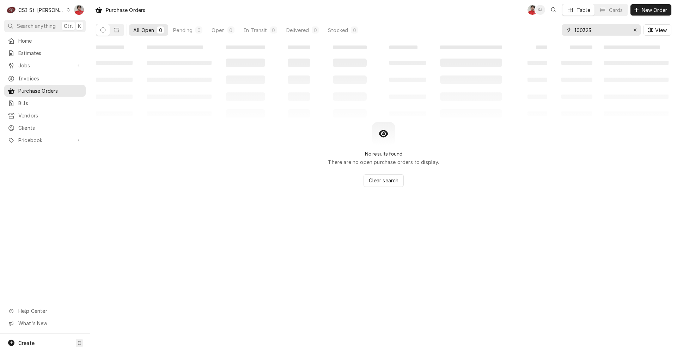
click at [609, 34] on input "100323" at bounding box center [600, 29] width 53 height 11
paste input "ETC-111000"
type input "ETC-111000"
click at [29, 140] on link "Pricebook" at bounding box center [44, 140] width 81 height 12
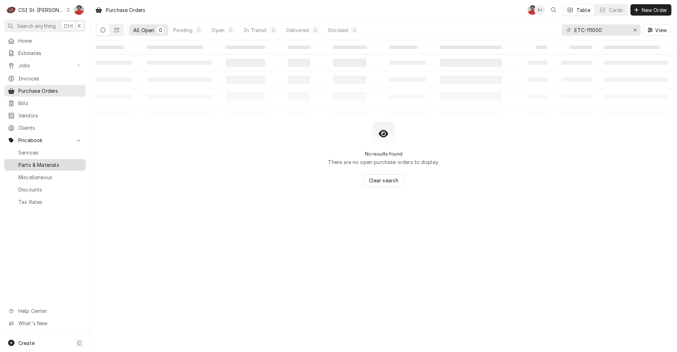
click at [35, 161] on span "Parts & Materials" at bounding box center [50, 164] width 64 height 7
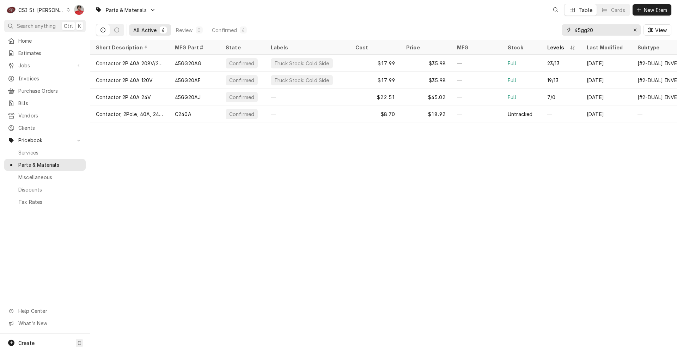
drag, startPoint x: 613, startPoint y: 31, endPoint x: 493, endPoint y: 34, distance: 120.3
click at [493, 34] on div "All Active 4 Review 0 Confirmed 4 45gg20 View" at bounding box center [384, 30] width 576 height 20
paste input "ETC-11100"
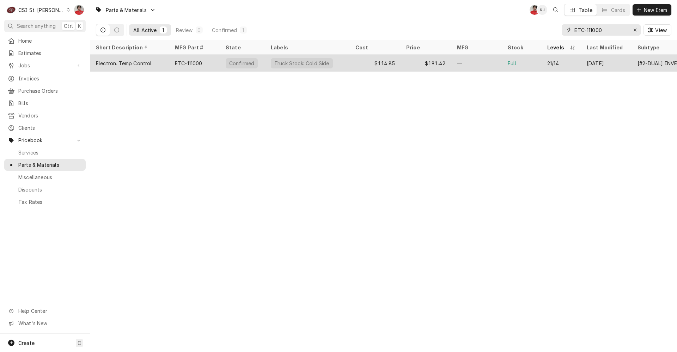
type input "ETC-111000"
click at [188, 65] on div "ETC-111000" at bounding box center [189, 63] width 28 height 7
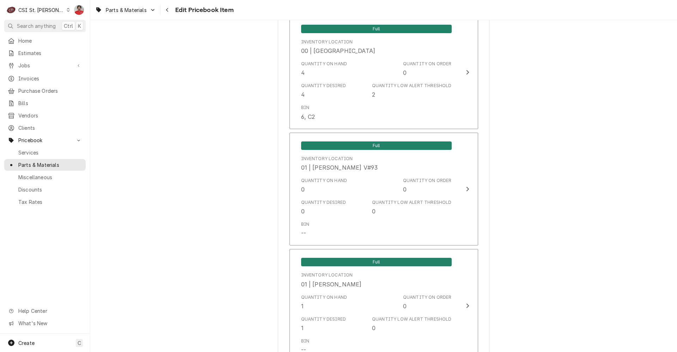
scroll to position [6003, 0]
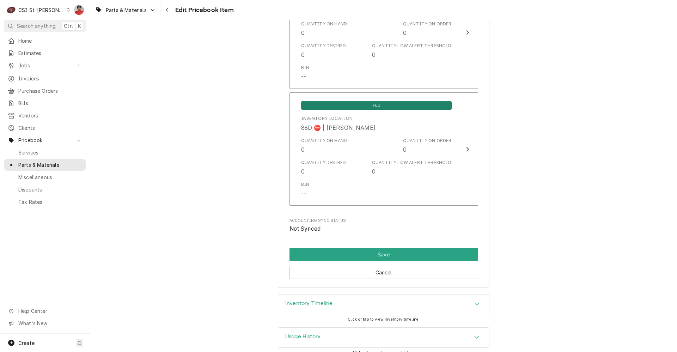
click at [380, 296] on div "Inventory Timeline" at bounding box center [383, 304] width 211 height 20
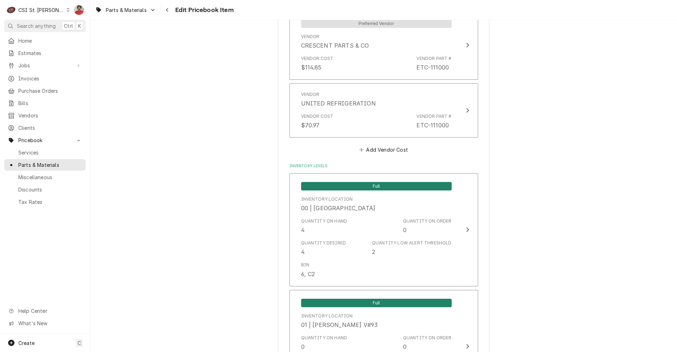
scroll to position [600, 0]
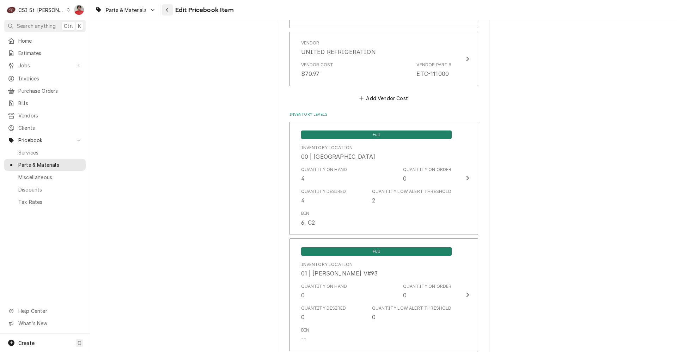
click at [166, 12] on icon "Navigate back" at bounding box center [167, 9] width 3 height 5
